Goal: Task Accomplishment & Management: Manage account settings

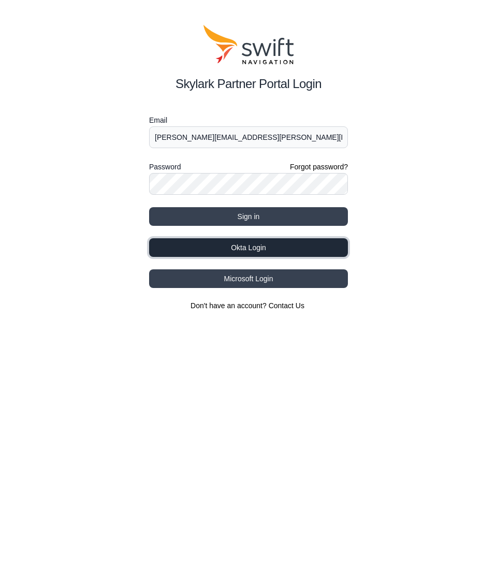
click at [239, 252] on button "Okta Login" at bounding box center [248, 247] width 199 height 19
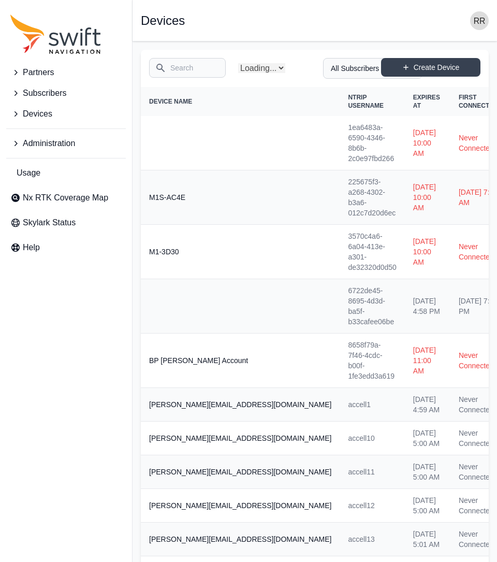
select select "Partner Name"
click at [190, 67] on input "Search" at bounding box center [187, 68] width 77 height 20
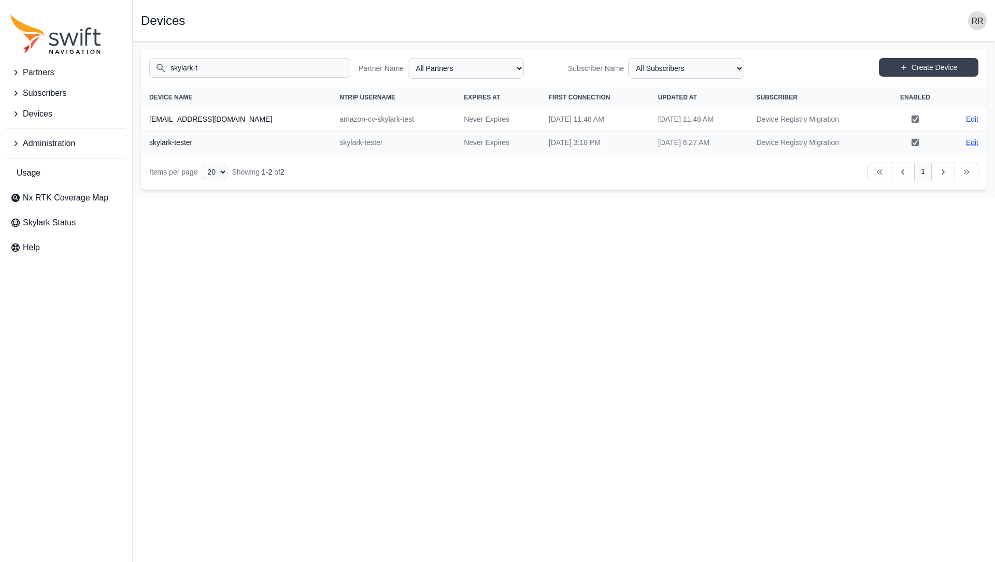
type input "skylark-t"
click at [497, 144] on link "Edit" at bounding box center [972, 142] width 12 height 10
select select "ab3272ce-40d0-4c94-a524-96a758ab755c"
select select "7e8434a2-c6ea-49f0-86b6-41d2490d7345"
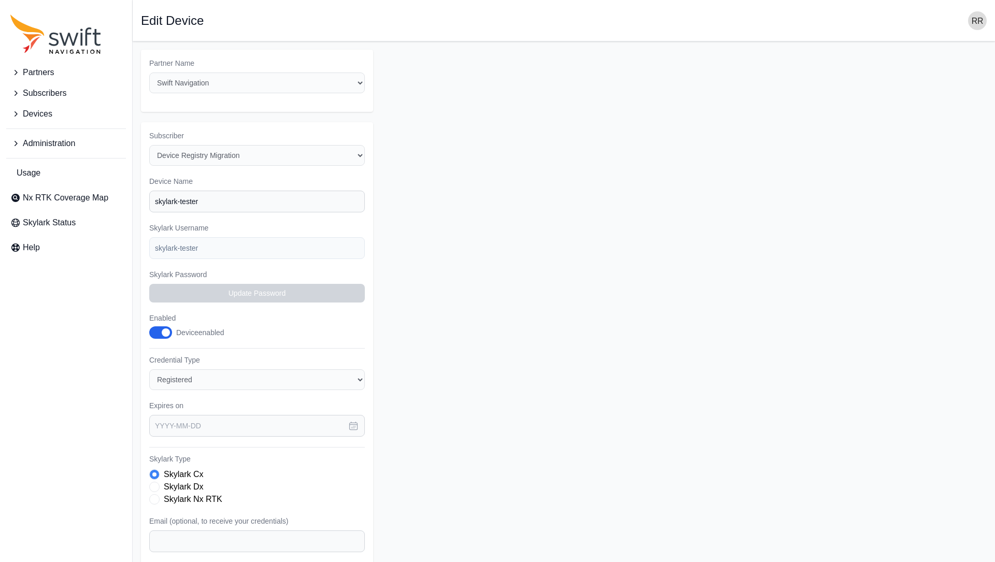
scroll to position [125, 0]
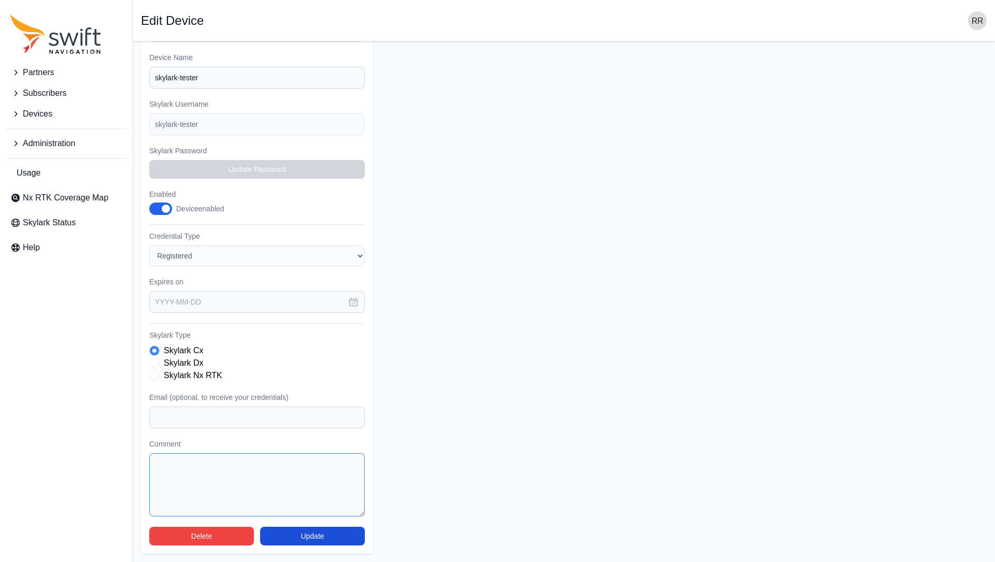
click at [217, 477] on textarea "Comment" at bounding box center [257, 484] width 216 height 63
click at [497, 204] on form "Partner Name Select a Partner AlpsAlpine Asensing Bad Elf Bench Mark Equipment …" at bounding box center [564, 240] width 846 height 628
